Goal: Contribute content: Contribute content

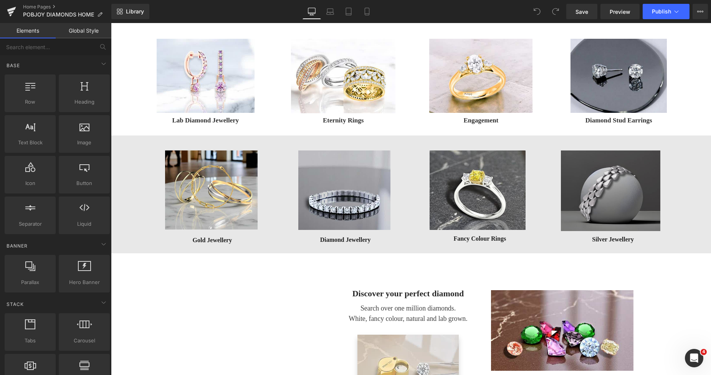
scroll to position [246, 0]
click at [575, 165] on img at bounding box center [611, 190] width 100 height 81
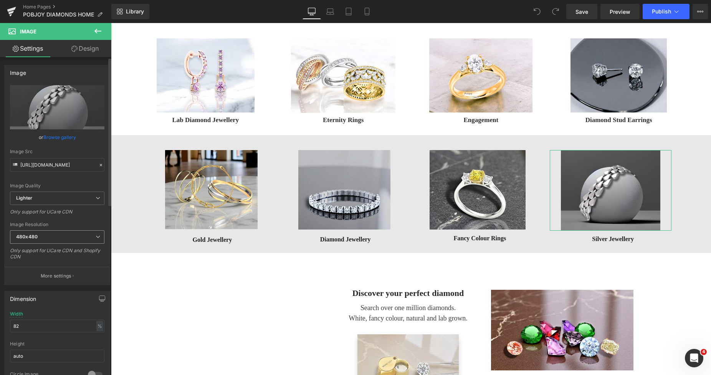
click at [40, 234] on span "480x480" at bounding box center [57, 236] width 95 height 13
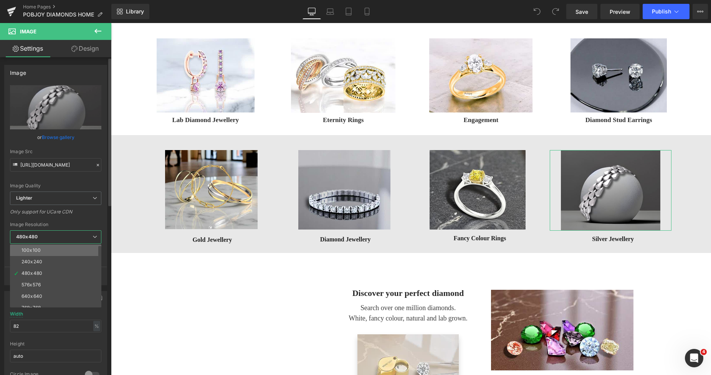
click at [34, 248] on div "100x100" at bounding box center [31, 250] width 19 height 5
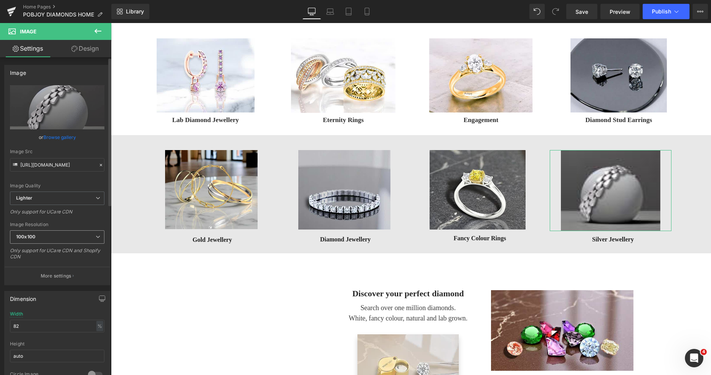
type input "[URL][DOMAIN_NAME]"
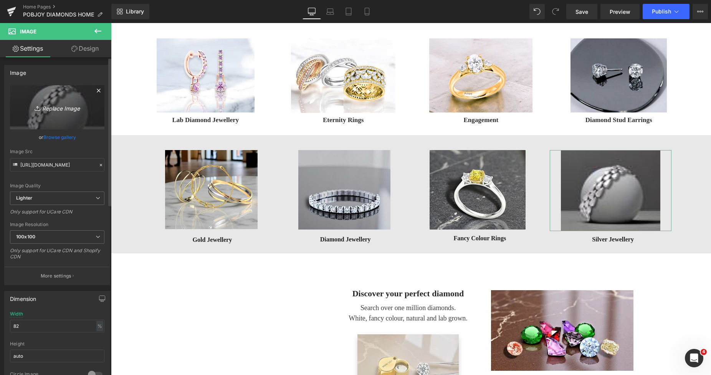
click at [63, 121] on link "Replace Image" at bounding box center [57, 107] width 95 height 44
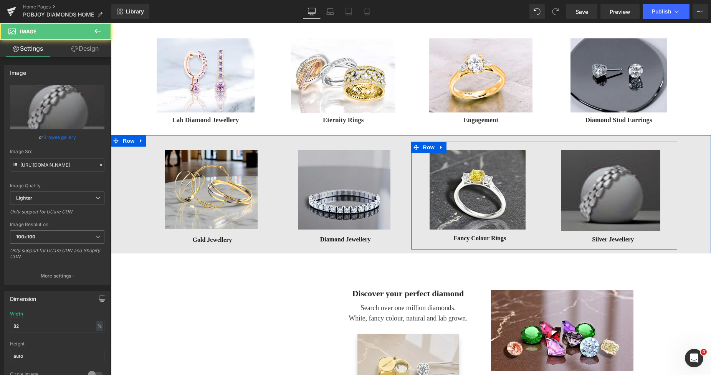
click at [580, 168] on img at bounding box center [611, 190] width 100 height 81
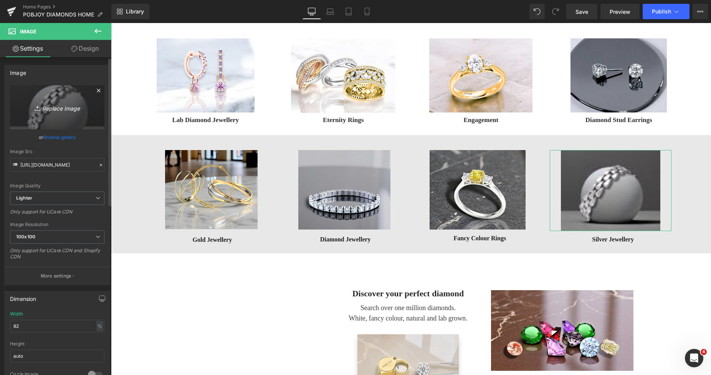
click at [50, 108] on icon "Replace Image" at bounding box center [57, 108] width 61 height 10
type input "C:\fakepath\New Template-Photoroom - 2025-08-20T000750.567.png"
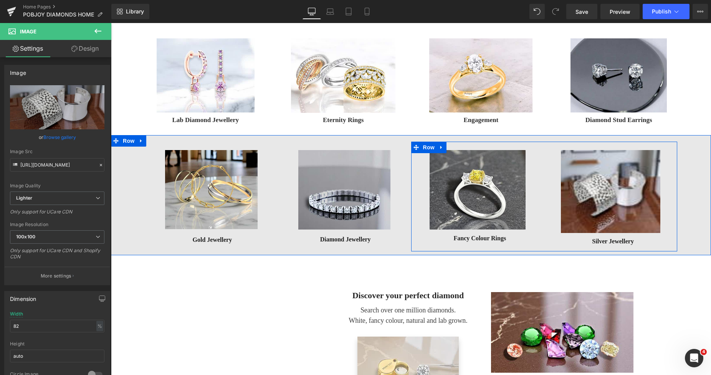
type input "[URL][DOMAIN_NAME]"
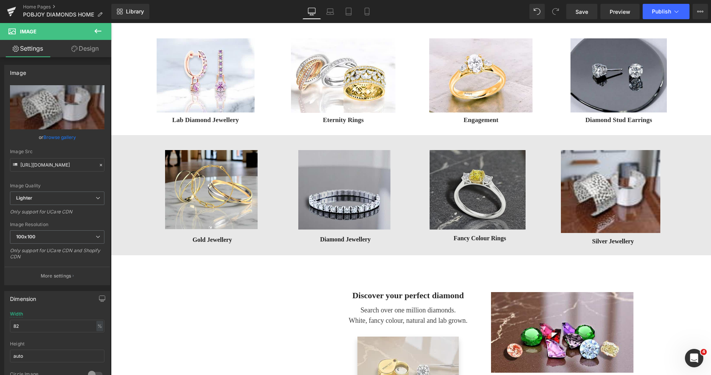
drag, startPoint x: 357, startPoint y: 166, endPoint x: 476, endPoint y: 191, distance: 122.1
click at [357, 166] on img at bounding box center [344, 190] width 93 height 80
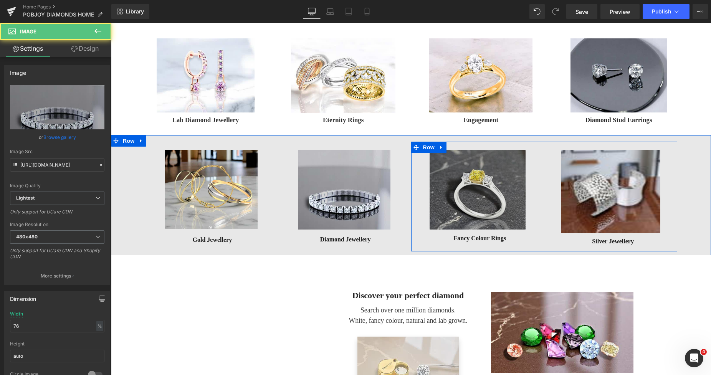
click at [581, 174] on img at bounding box center [611, 191] width 100 height 83
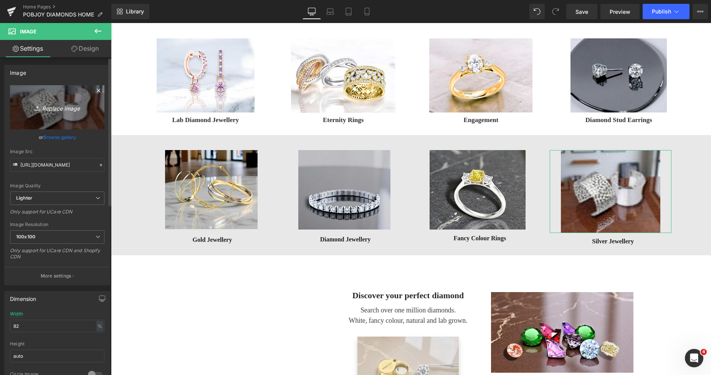
click at [66, 123] on link "Replace Image" at bounding box center [57, 107] width 95 height 44
type input "C:\fakepath\New Template-Photoroom - 2025-08-20T000750.567.png"
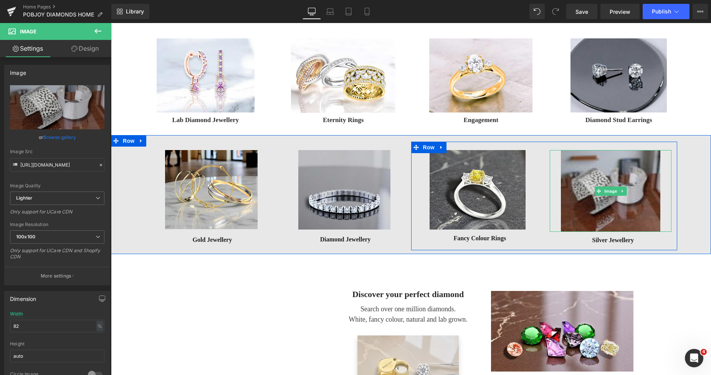
type input "[URL][DOMAIN_NAME]"
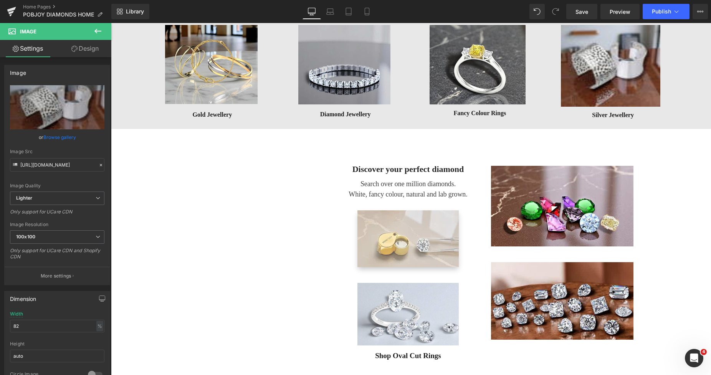
scroll to position [340, 0]
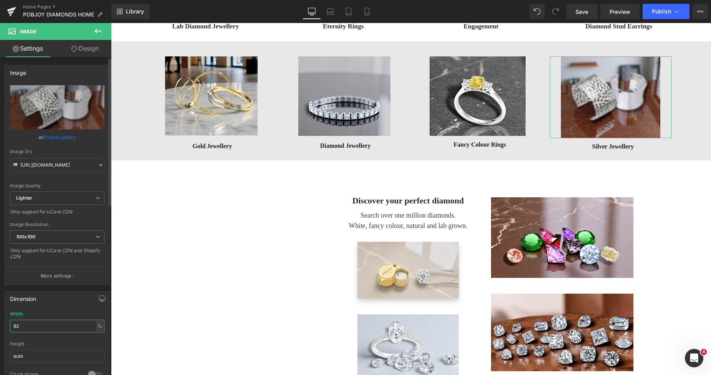
click at [27, 329] on input "82" at bounding box center [57, 326] width 95 height 13
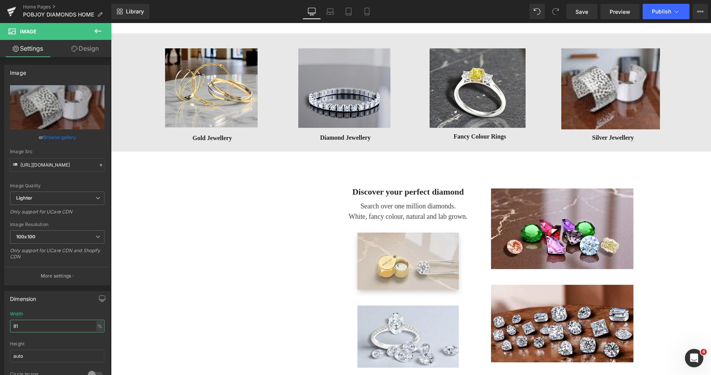
scroll to position [338, 0]
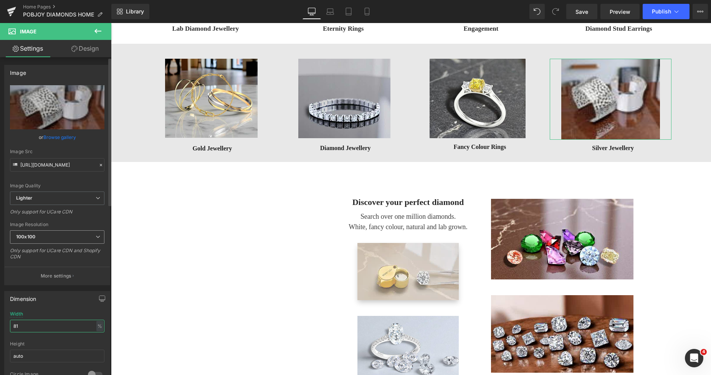
type input "81"
click at [50, 240] on span "100x100" at bounding box center [57, 236] width 95 height 13
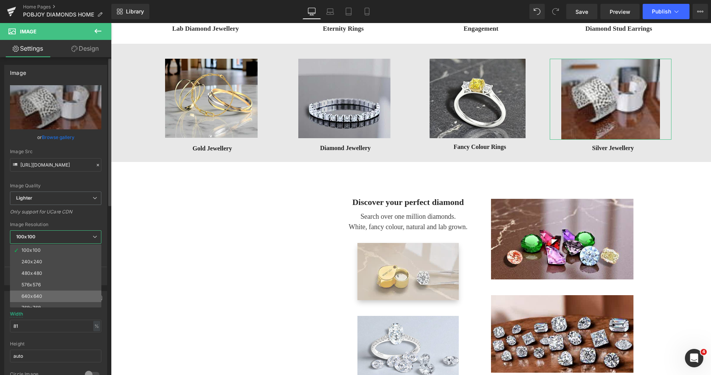
click at [34, 292] on li "640x640" at bounding box center [57, 297] width 95 height 12
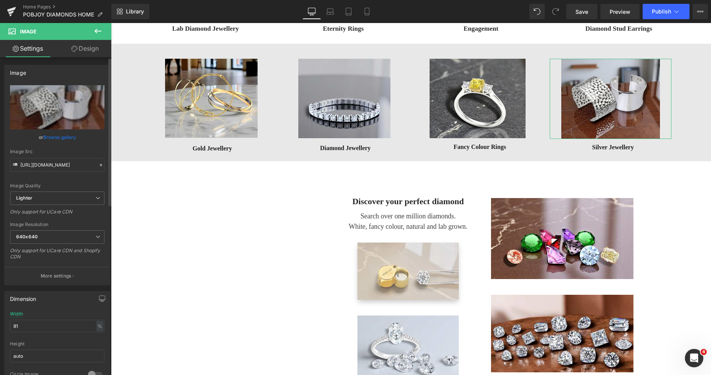
type input "[URL][DOMAIN_NAME]"
click at [580, 9] on span "Save" at bounding box center [582, 12] width 13 height 8
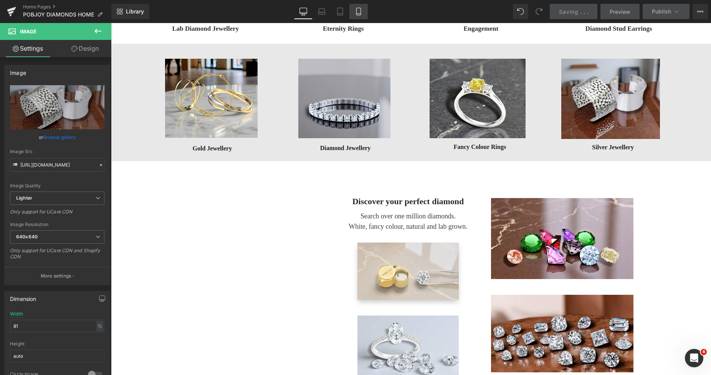
click at [355, 11] on link "Mobile" at bounding box center [359, 11] width 18 height 15
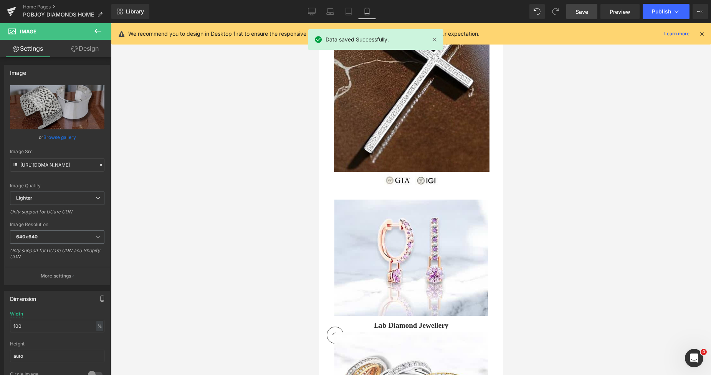
scroll to position [1043, 0]
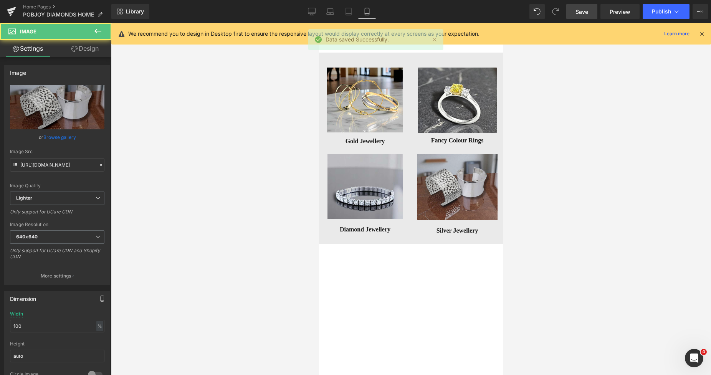
click at [463, 174] on img at bounding box center [457, 187] width 81 height 66
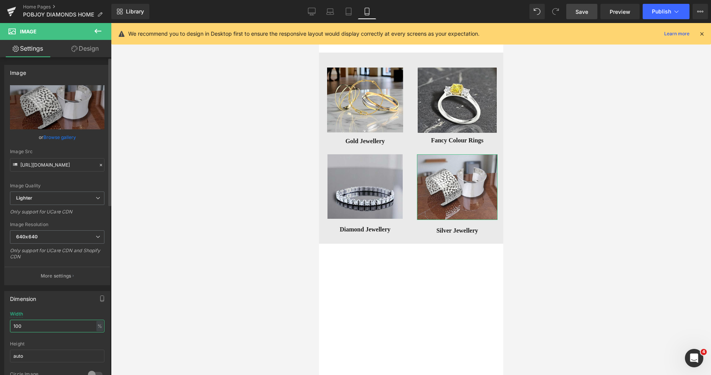
click at [25, 329] on input "100" at bounding box center [57, 326] width 95 height 13
type input "1"
click at [588, 13] on span "Save" at bounding box center [582, 12] width 13 height 8
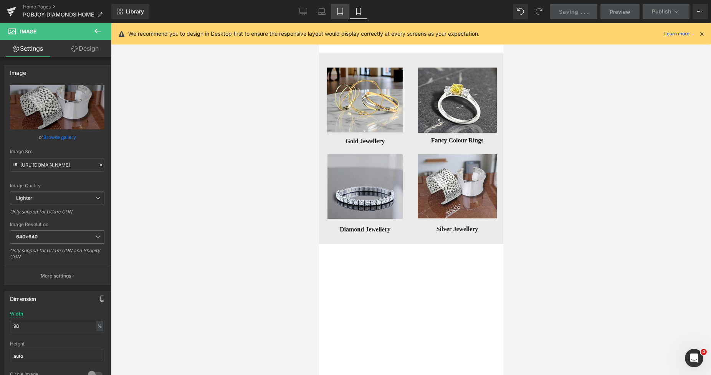
click at [343, 13] on link "Tablet" at bounding box center [340, 11] width 18 height 15
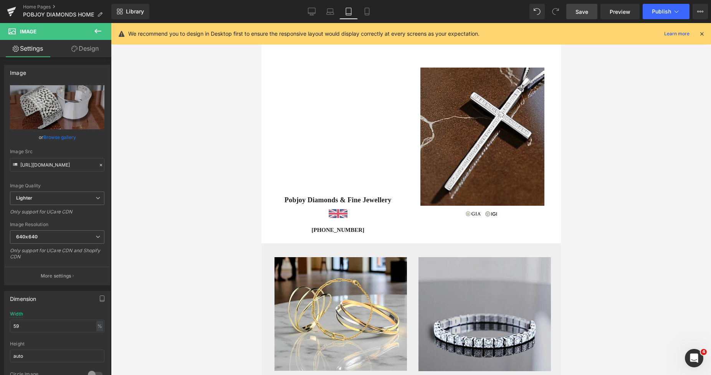
scroll to position [4, 0]
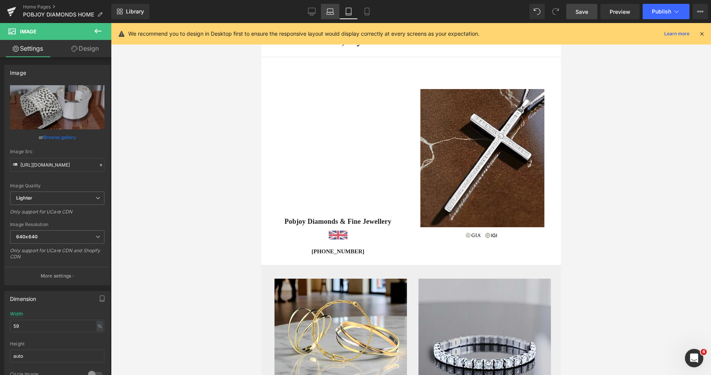
click at [334, 13] on icon at bounding box center [331, 12] width 8 height 8
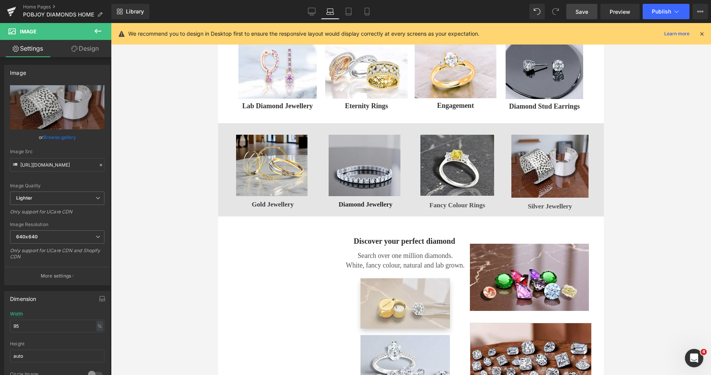
scroll to position [244, 0]
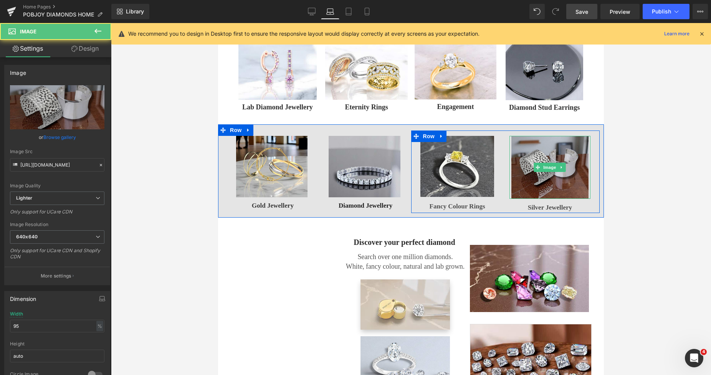
click at [546, 148] on img at bounding box center [550, 167] width 77 height 63
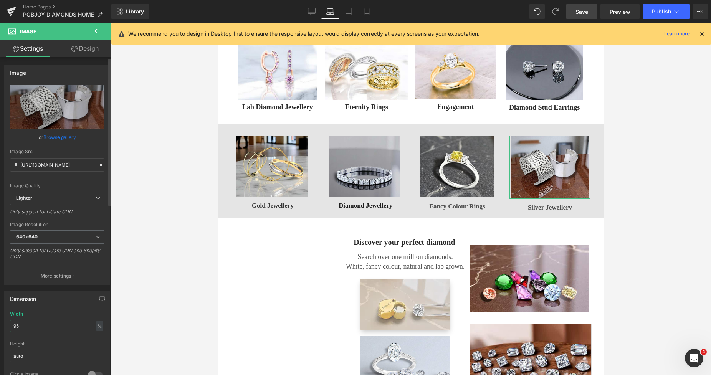
drag, startPoint x: 32, startPoint y: 331, endPoint x: 17, endPoint y: 329, distance: 15.9
click at [17, 329] on input "95" at bounding box center [57, 326] width 95 height 13
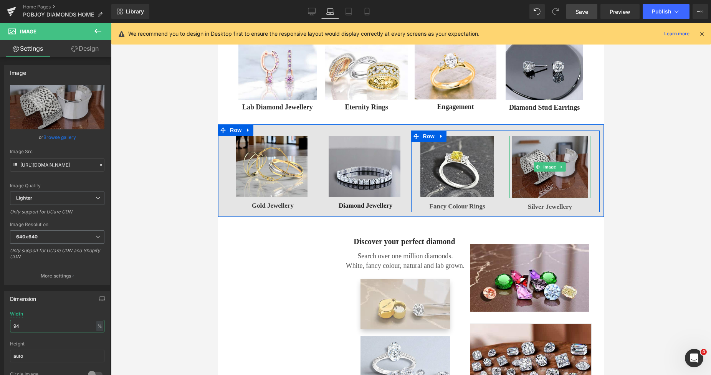
type input "94"
click at [534, 151] on img at bounding box center [550, 167] width 76 height 62
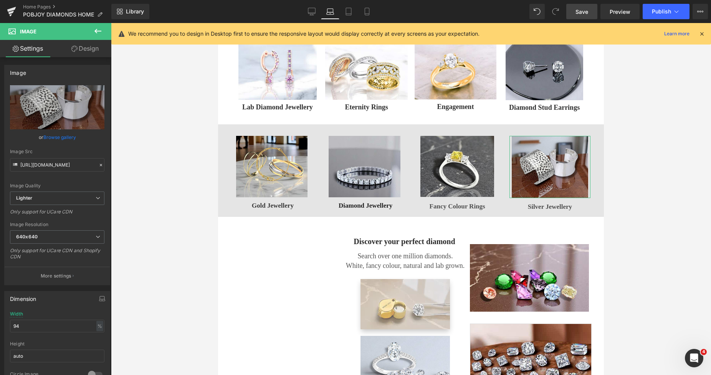
click at [88, 47] on link "Design" at bounding box center [85, 48] width 56 height 17
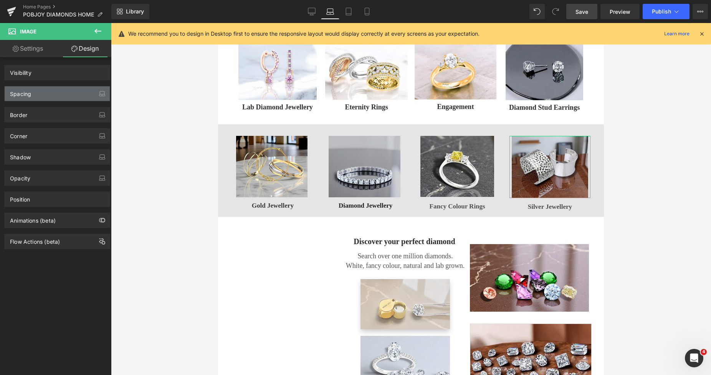
click at [36, 94] on div "Spacing" at bounding box center [57, 93] width 105 height 15
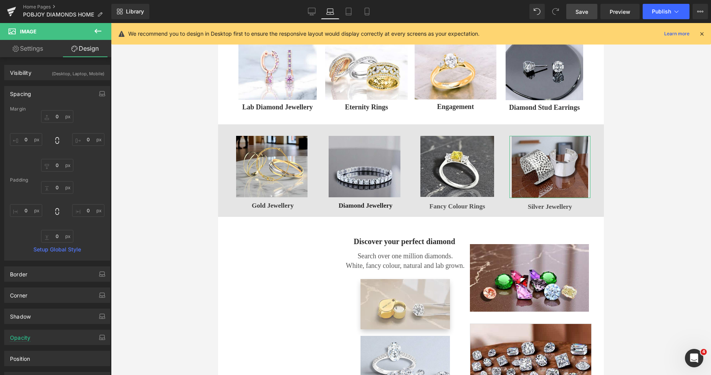
type input "0"
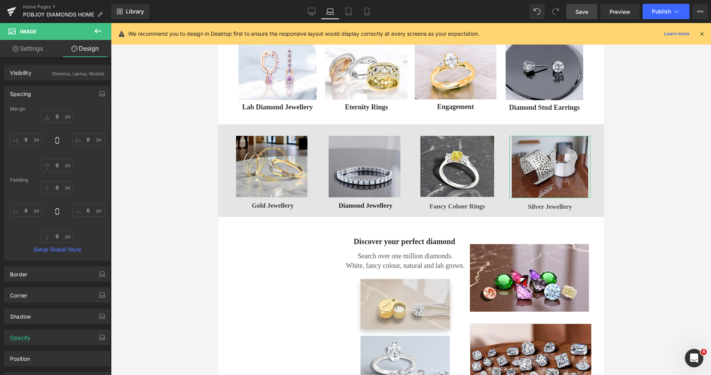
type input "0"
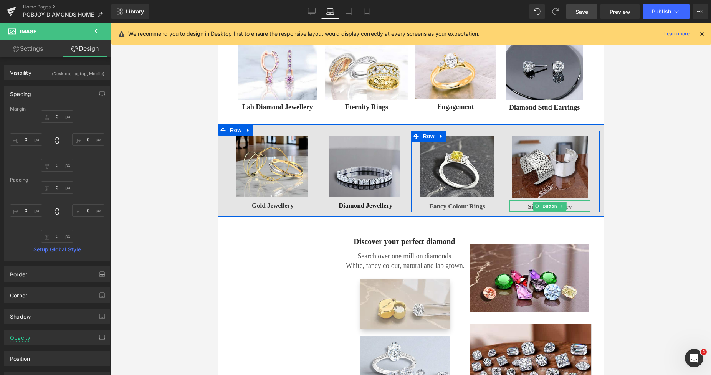
click at [515, 207] on div "Silver Jewellery" at bounding box center [550, 207] width 81 height 12
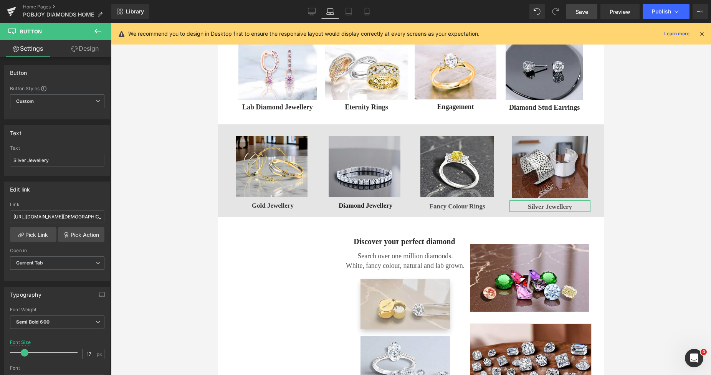
click at [96, 52] on link "Design" at bounding box center [85, 48] width 56 height 17
click at [0, 0] on div "Spacing" at bounding box center [0, 0] width 0 height 0
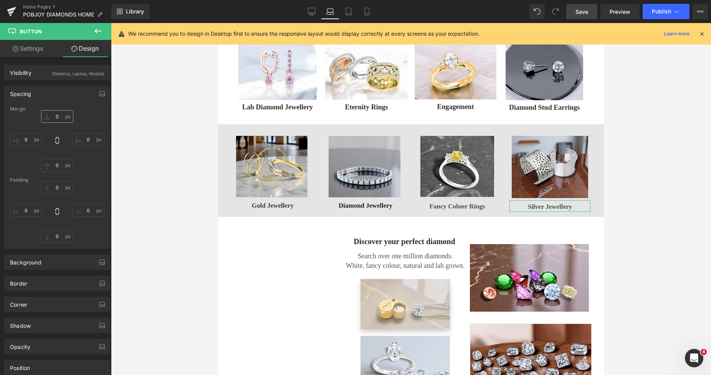
type input "6"
type input "0"
type input "5"
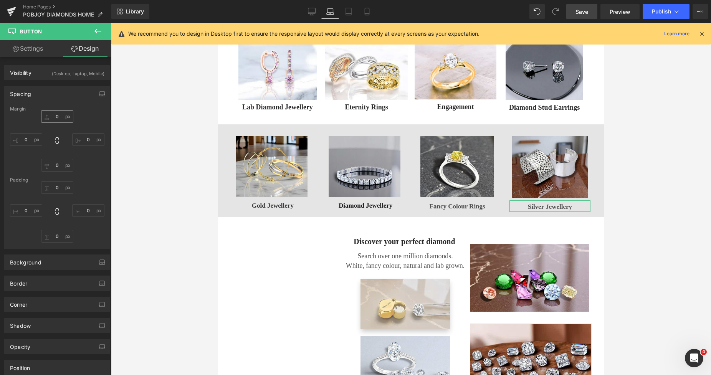
type input "0"
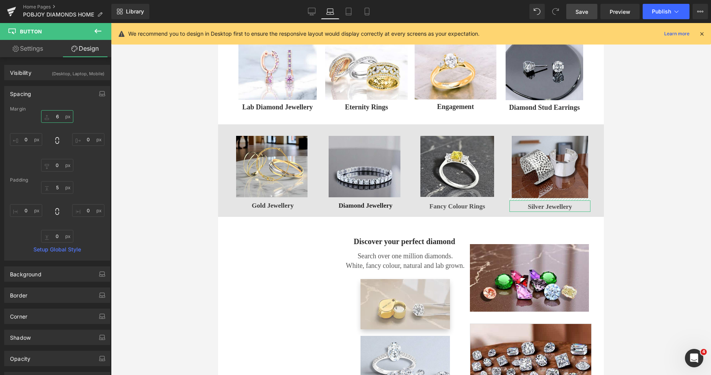
click at [51, 117] on input "6" at bounding box center [57, 116] width 32 height 13
type input "5"
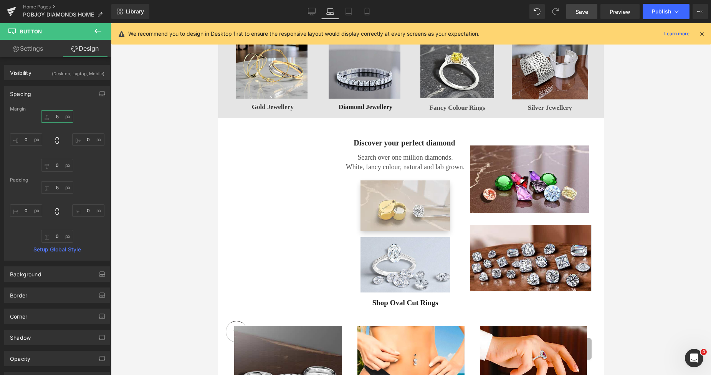
scroll to position [331, 0]
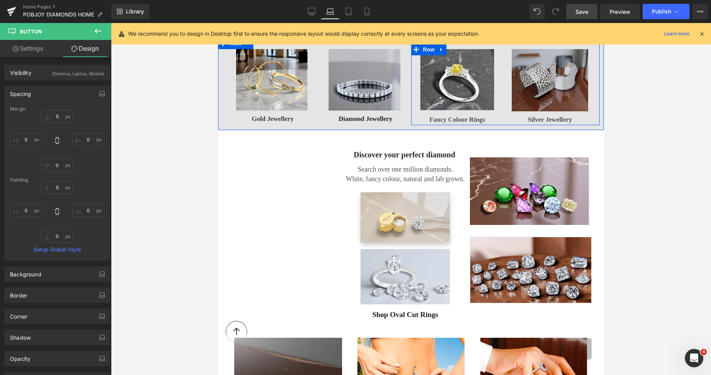
click at [526, 72] on img at bounding box center [550, 80] width 76 height 62
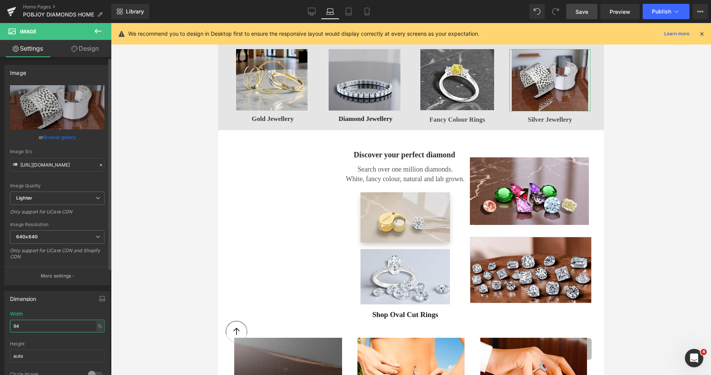
click at [32, 324] on input "94" at bounding box center [57, 326] width 95 height 13
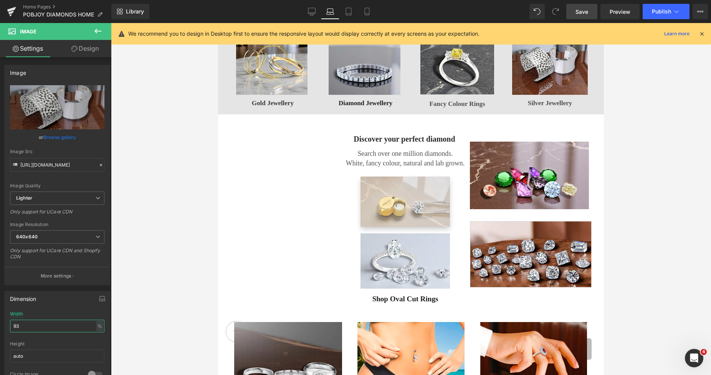
scroll to position [330, 0]
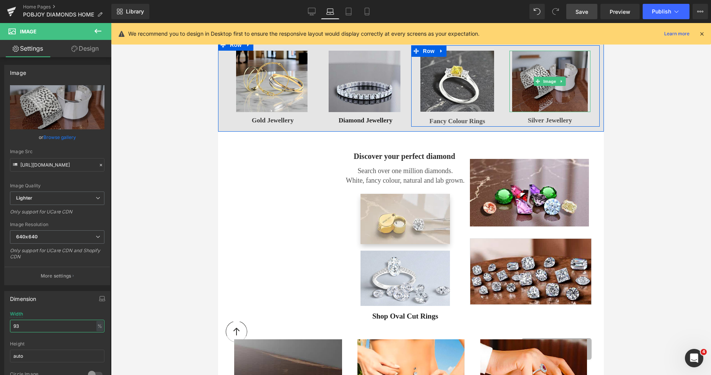
type input "93"
click at [523, 77] on img at bounding box center [549, 81] width 75 height 61
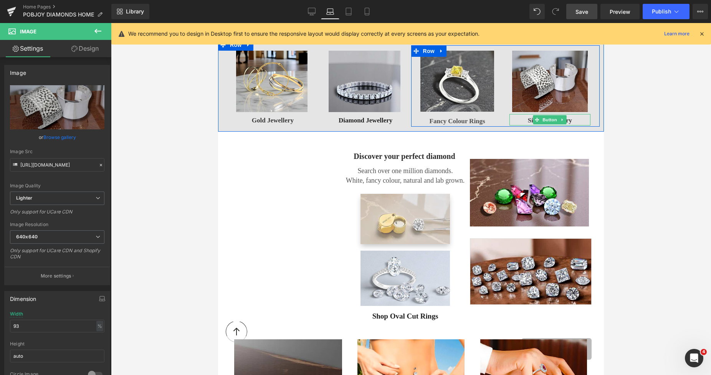
drag, startPoint x: 532, startPoint y: 118, endPoint x: 391, endPoint y: 109, distance: 141.6
click at [536, 118] on icon at bounding box center [538, 120] width 4 height 5
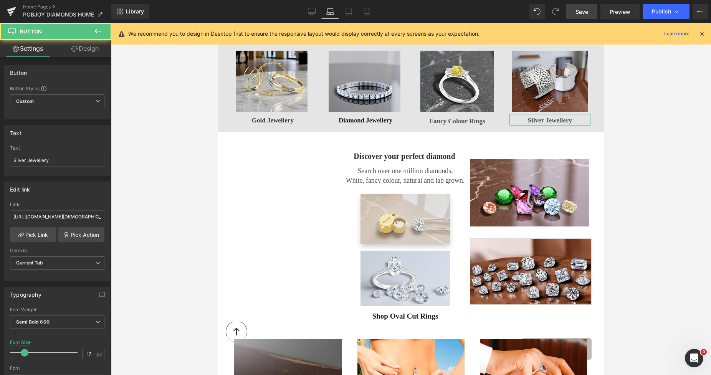
click at [94, 53] on link "Design" at bounding box center [85, 48] width 56 height 17
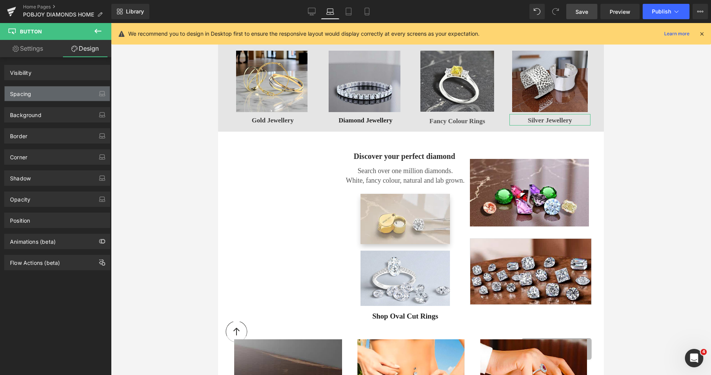
click at [43, 93] on div "Spacing" at bounding box center [57, 93] width 105 height 15
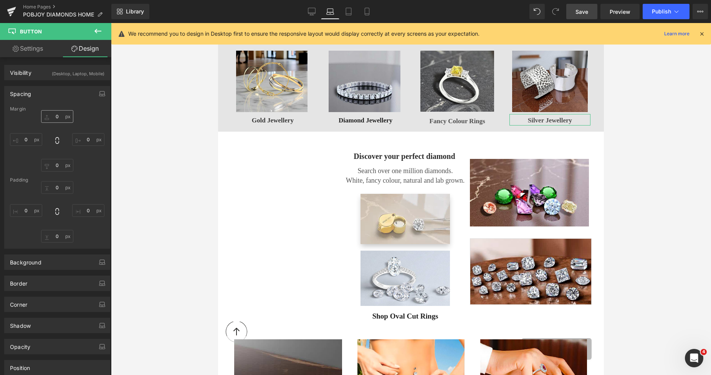
type input "5"
type input "0"
type input "5"
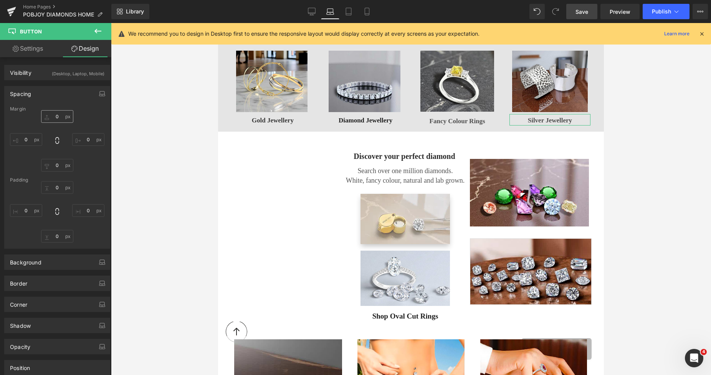
type input "0"
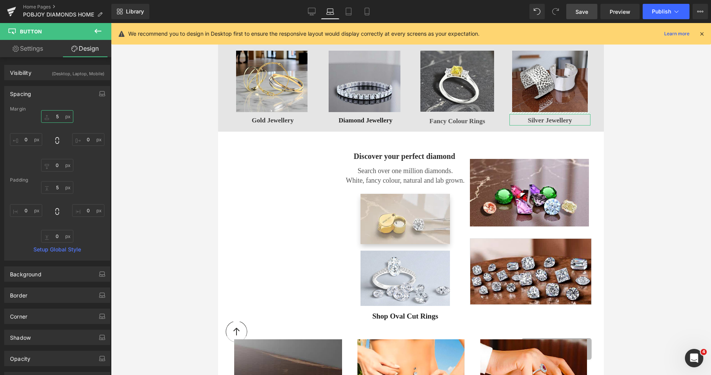
click at [51, 119] on input "5" at bounding box center [57, 116] width 32 height 13
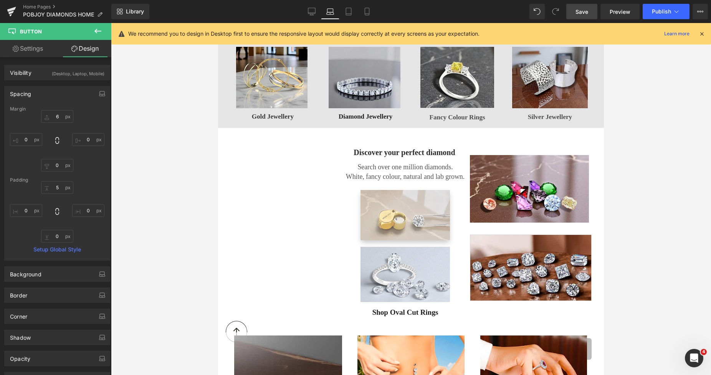
click at [582, 10] on span "Save" at bounding box center [582, 12] width 13 height 8
click at [303, 10] on icon at bounding box center [304, 12] width 8 height 8
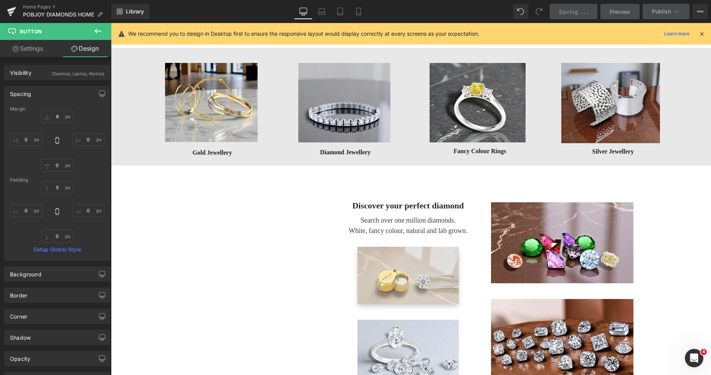
type input "6"
type input "0"
type input "12"
type input "5"
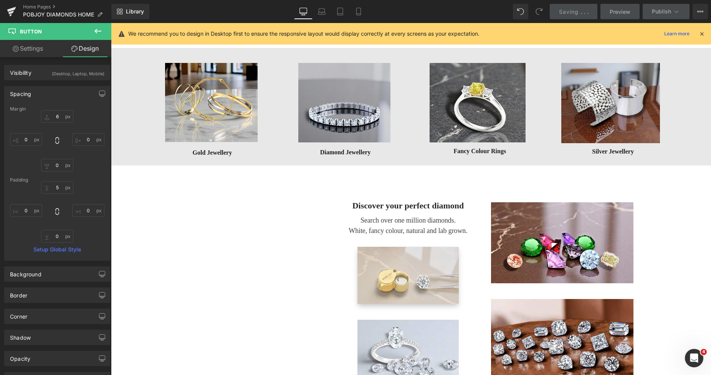
type input "0"
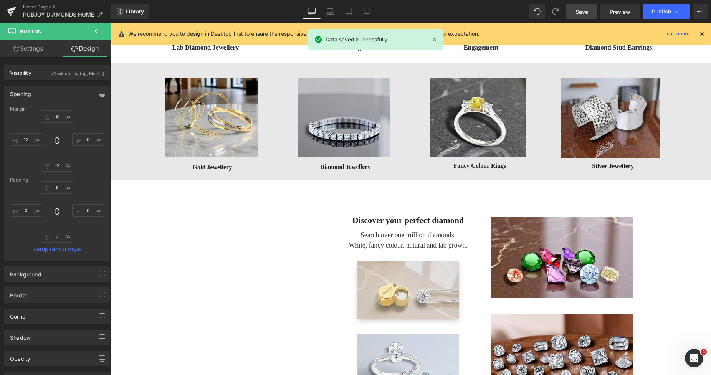
scroll to position [290, 0]
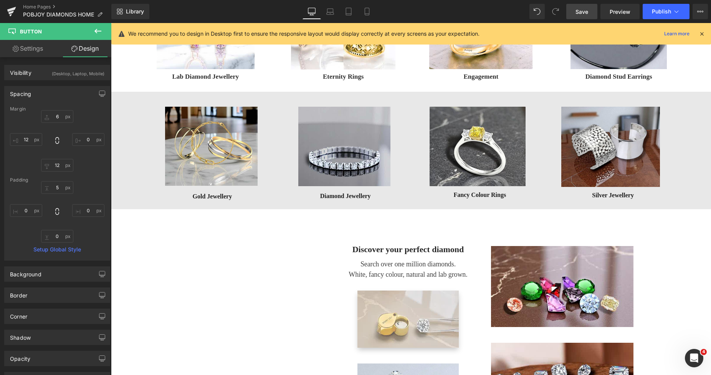
click at [582, 14] on span "Save" at bounding box center [582, 12] width 13 height 8
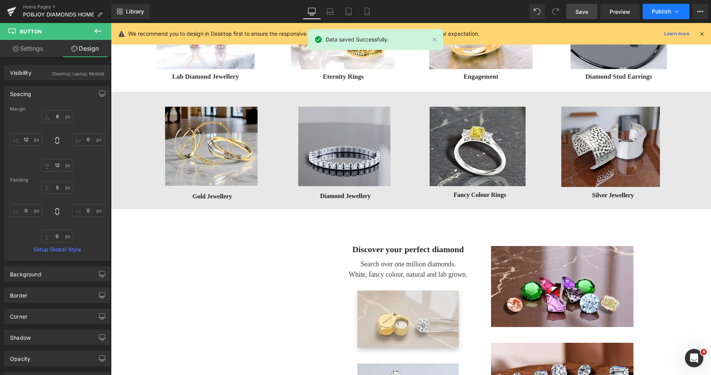
click at [657, 11] on span "Publish" at bounding box center [661, 11] width 19 height 6
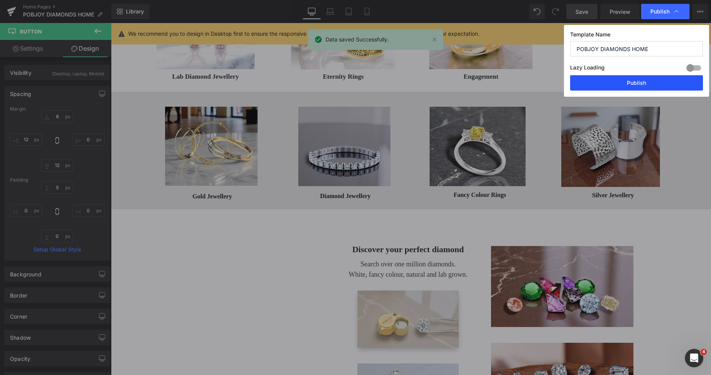
click at [628, 81] on button "Publish" at bounding box center [636, 82] width 133 height 15
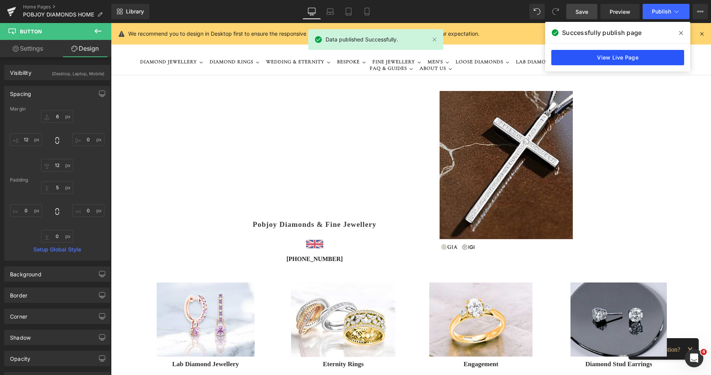
scroll to position [0, 0]
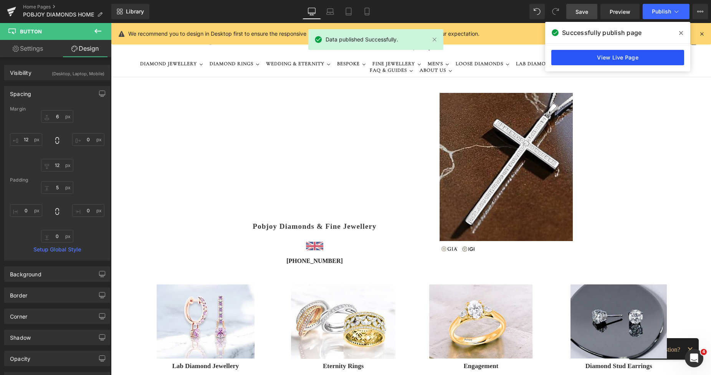
click at [618, 57] on link "View Live Page" at bounding box center [618, 57] width 133 height 15
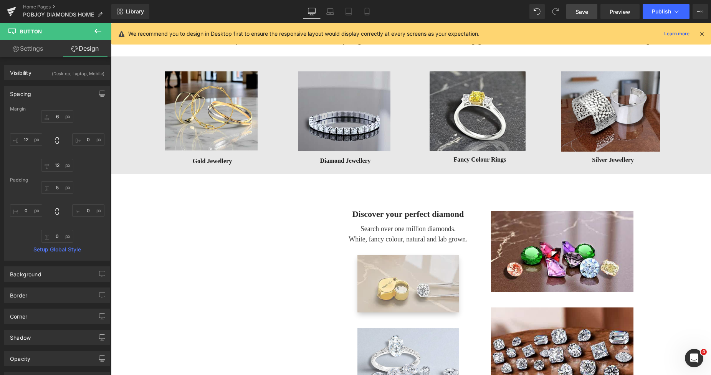
scroll to position [327, 0]
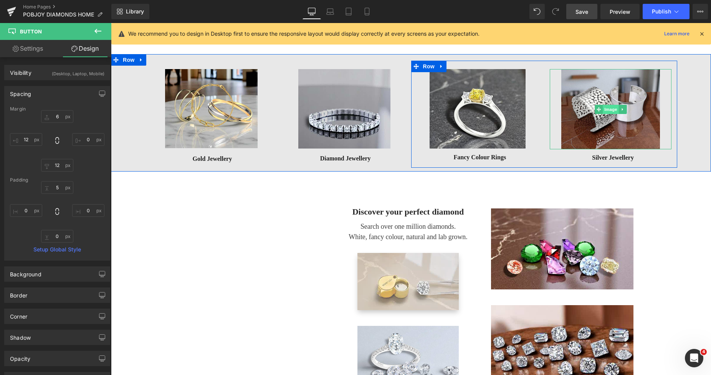
click at [614, 113] on span "Image" at bounding box center [611, 109] width 16 height 9
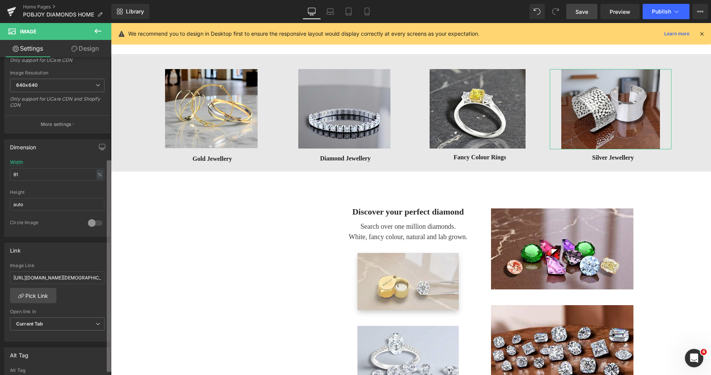
click at [99, 268] on div "Image [URL][DOMAIN_NAME] Replace Image Upload image or Browse gallery Image Src…" at bounding box center [55, 218] width 111 height 322
drag, startPoint x: 12, startPoint y: 277, endPoint x: 107, endPoint y: 279, distance: 95.3
click at [107, 279] on div "Link [URL][DOMAIN_NAME][DEMOGRAPHIC_DATA] Image Link [URL][DOMAIN_NAME][DEMOGRA…" at bounding box center [57, 288] width 115 height 105
paste input "shop-[DEMOGRAPHIC_DATA]-bangles"
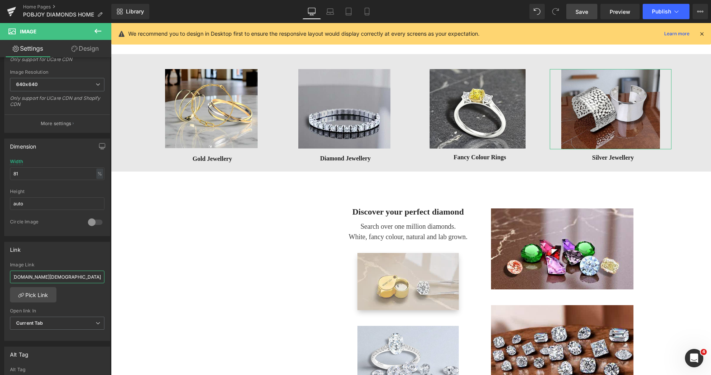
scroll to position [0, 109]
type input "[URL][DOMAIN_NAME][DEMOGRAPHIC_DATA]"
click at [585, 12] on span "Save" at bounding box center [582, 12] width 13 height 8
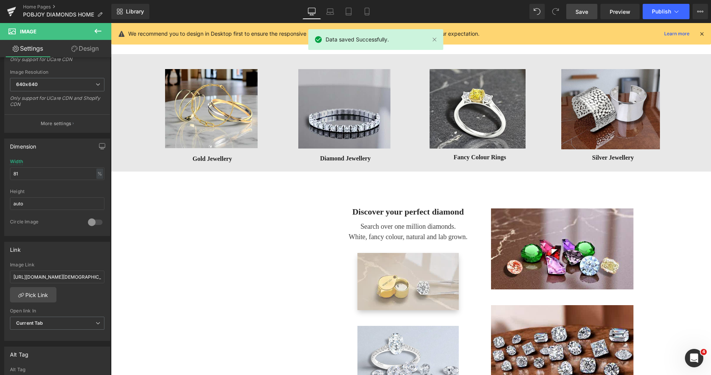
click at [582, 10] on span "Save" at bounding box center [582, 12] width 13 height 8
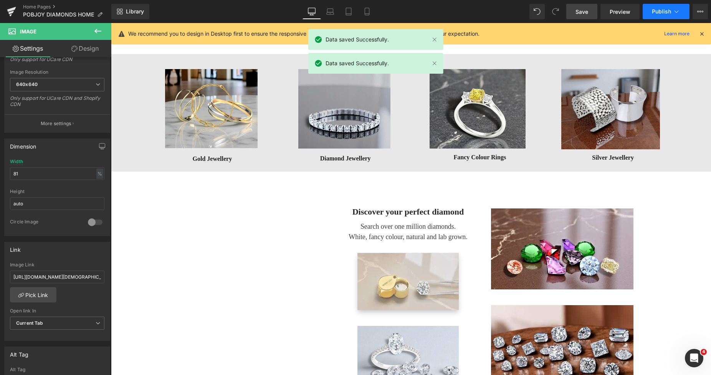
click at [656, 15] on button "Publish" at bounding box center [666, 11] width 47 height 15
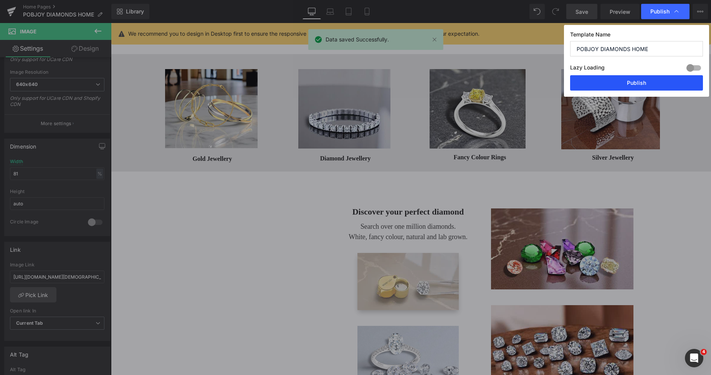
click at [635, 84] on button "Publish" at bounding box center [636, 82] width 133 height 15
